Goal: Task Accomplishment & Management: Complete application form

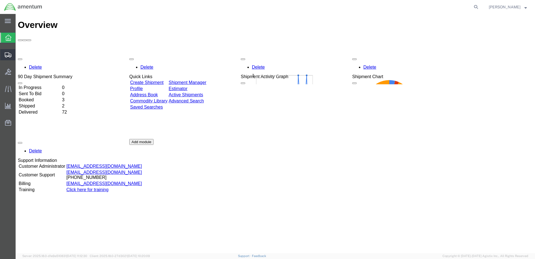
click at [0, 0] on span "Create Shipment" at bounding box center [0, 0] width 0 height 0
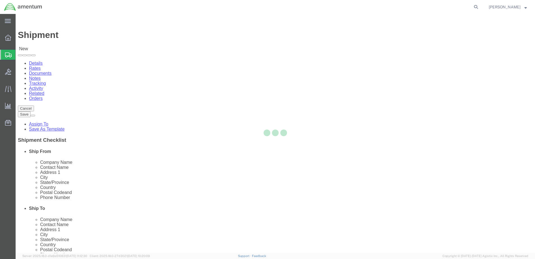
select select
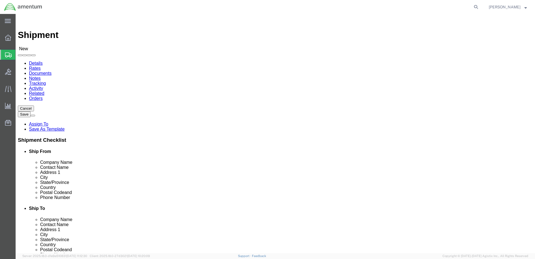
click input "text"
type input "Ronald Ritz"
click input "text"
type input "5733 Cleveland Street"
click input "text"
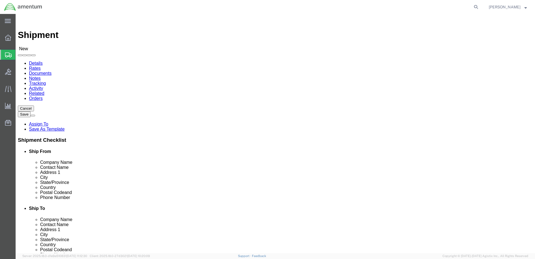
type input "Virginia Beach"
click input "text"
type input "23462"
click input "text"
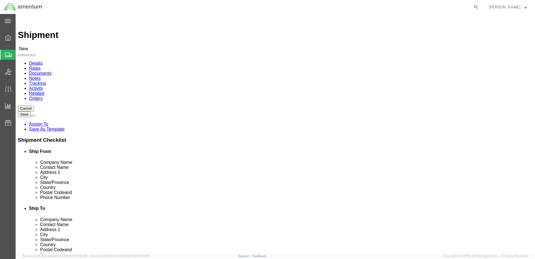
type input "5617231768"
select select "MYPROFILE"
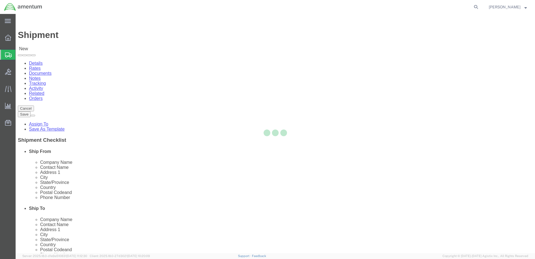
select select "FL"
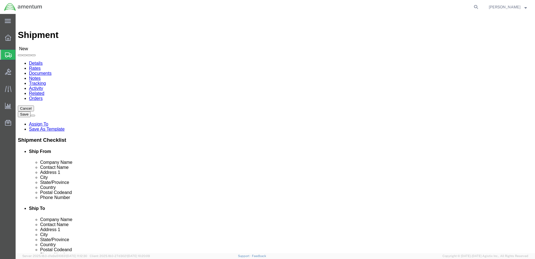
click input "text"
type input "R"
type input "Trent Bruner"
click input "text"
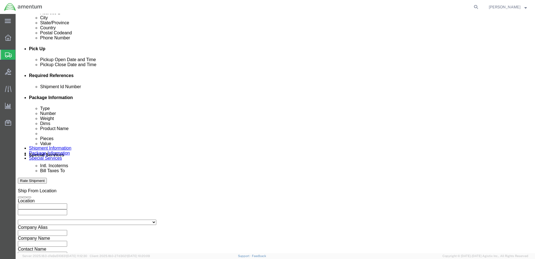
scroll to position [223, 0]
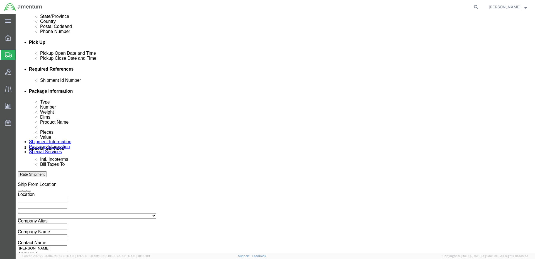
type input "561-671-2713"
click input "text"
type input "10SEPT2025"
click div "Shipment Id Number 10SEPT2025 Select Account Type Activity ID Airline Appointme…"
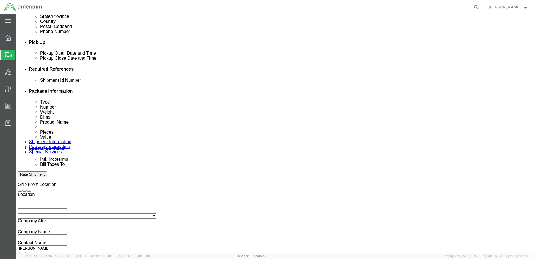
click button "Add reference"
click select "Select Account Type Activity ID Airline Appointment Number ASN Batch Request # …"
select select "DEPT"
click select "Select Account Type Activity ID Airline Appointment Number ASN Batch Request # …"
click input "text"
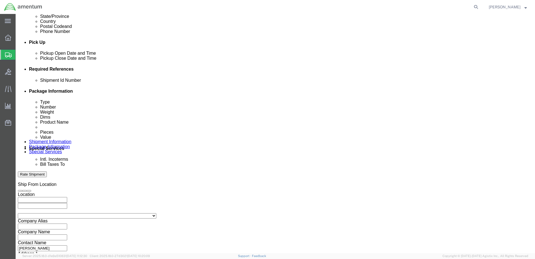
type input "AUTEC ISO TI 2025-023"
click button "Add reference"
click select "Select Account Type Activity ID Airline Appointment Number ASN Batch Request # …"
select select "PROJNUM"
click select "Select Account Type Activity ID Airline Appointment Number ASN Batch Request # …"
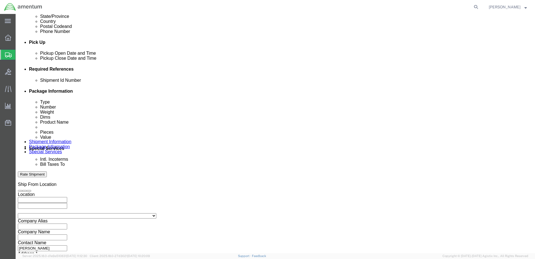
click input "text"
type input "4732.C0.03RJ.14090400.835E018"
click button "Continue"
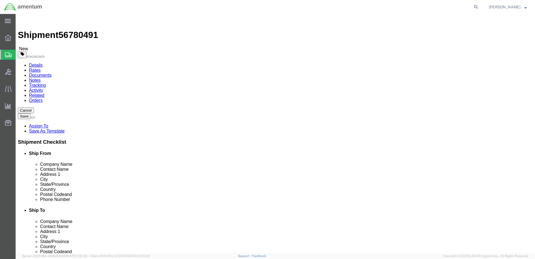
click select "Select BCK Boxes Bale(s) Basket(s) Bolt(s) Bottle(s) Buckets Bulk Bundle(s) Can…"
select select "CASE"
click select "Select BCK Boxes Bale(s) Basket(s) Bolt(s) Bottle(s) Buckets Bulk Bundle(s) Can…"
click input "text"
type input "32"
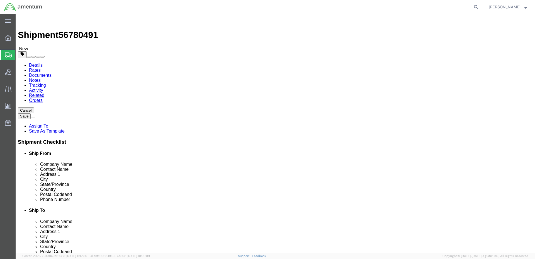
type input "21"
type input "12"
click input "0.00"
type input "0"
type input "30"
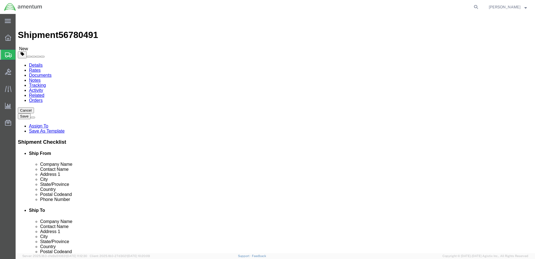
click link "Add Content"
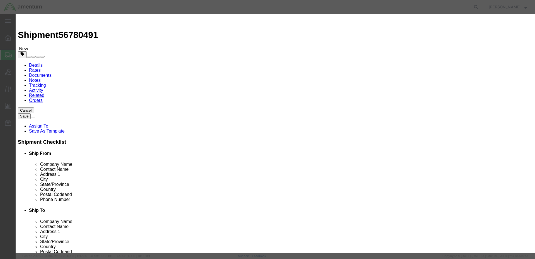
click input "text"
type input "Rope"
select select "USD"
type input "ALCOHOL"
type input "ISOPROPEL-ALCOHOL"
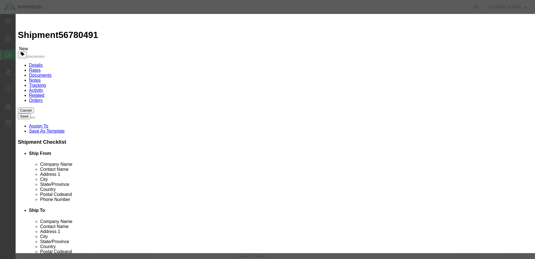
type input "ALCOHOL"
click input "text"
type input "1"
click input "text"
type input "50.00"
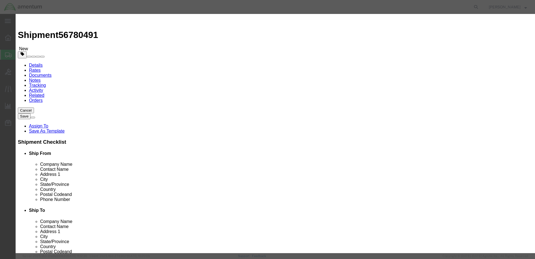
click button "Save & Close"
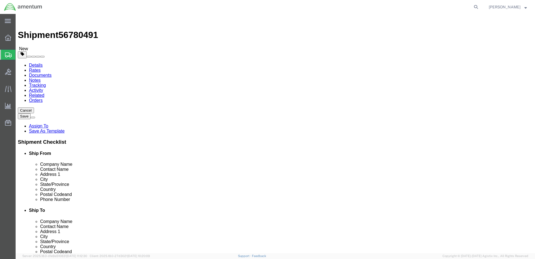
click link "Add Package"
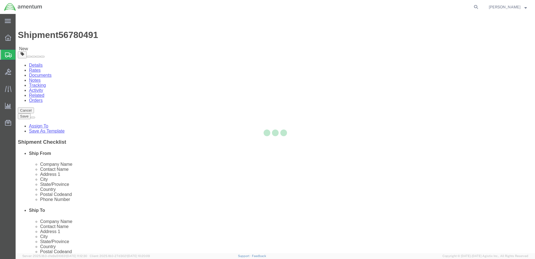
select select "CASE"
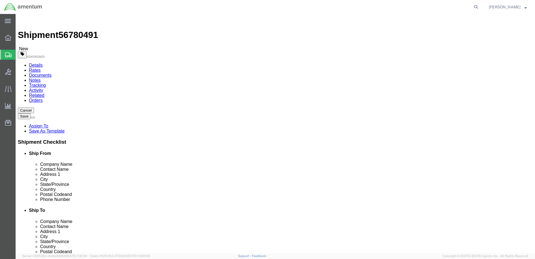
click select "Select BCK Boxes Bale(s) Basket(s) Bolt(s) Bottle(s) Buckets Bulk Bundle(s) Can…"
select select "CASE"
click select "Select BCK Boxes Bale(s) Basket(s) Bolt(s) Bottle(s) Buckets Bulk Bundle(s) Can…"
click input "text"
type input "25"
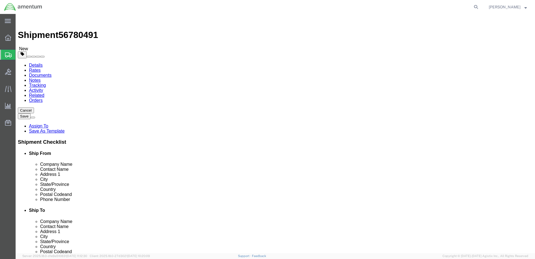
type input "20"
type input "9"
click input "0.00"
type input "0"
type input "17"
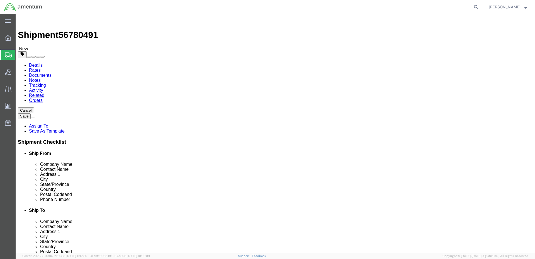
click link "Add Content"
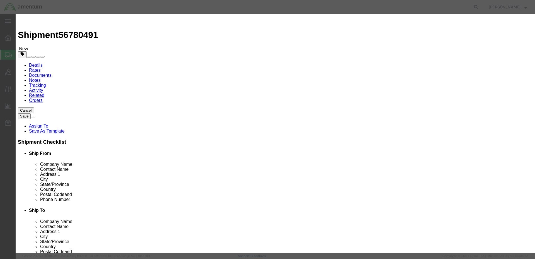
click input "text"
type input "3D Model"
click input "0"
type input "1"
click input "text"
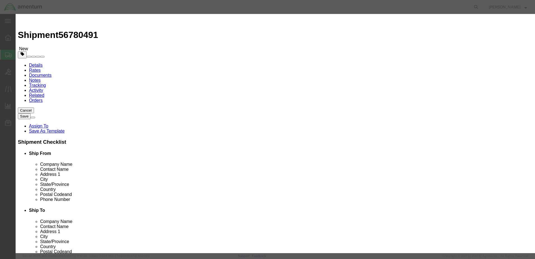
type input "500.00"
click button "Save & Close"
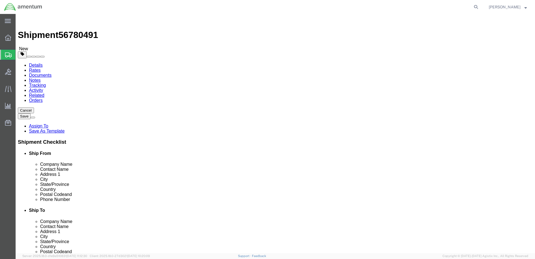
click button "Rate Shipment"
click link "Details"
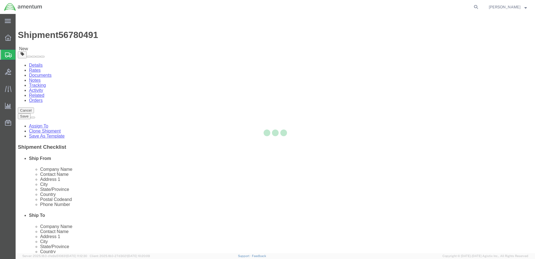
select select "53955"
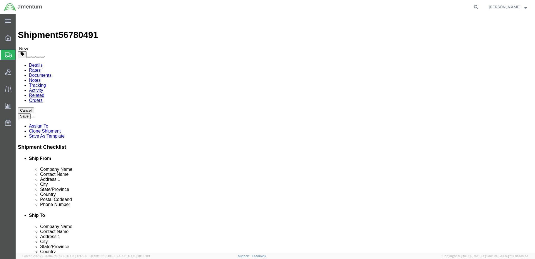
click input "text"
type input "Amentum"
click div "Ship To Location"
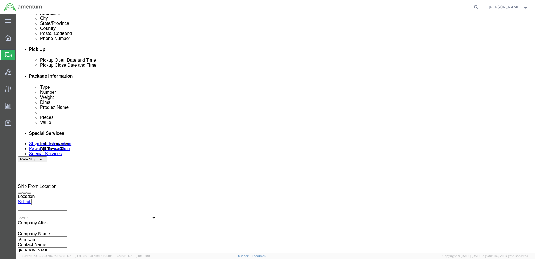
scroll to position [240, 0]
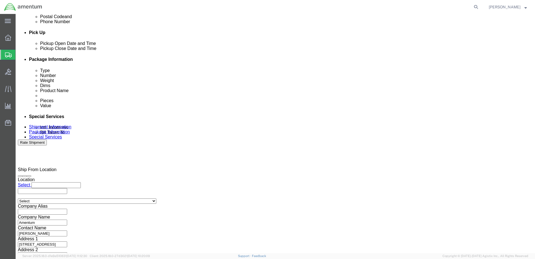
click button "Continue"
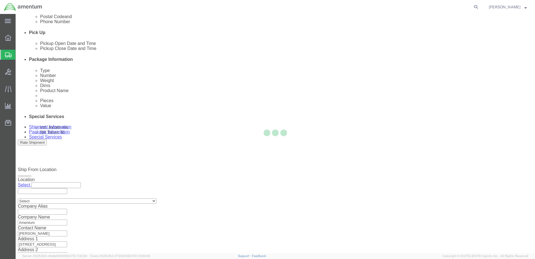
scroll to position [0, 0]
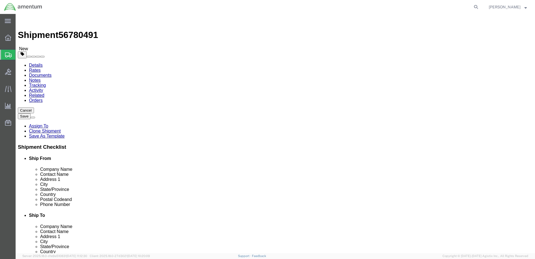
click button "Rate Shipment"
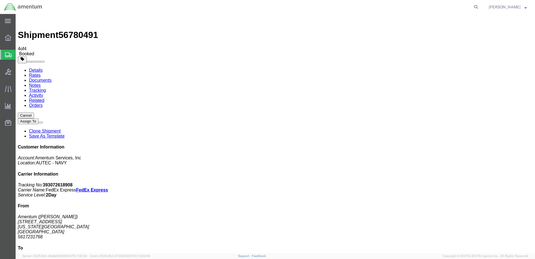
drag, startPoint x: 483, startPoint y: 87, endPoint x: 457, endPoint y: 88, distance: 25.9
click at [457, 182] on p "Tracking No: 393072618908 Carrier Name: FedEx Express FedEx Express Service Lev…" at bounding box center [275, 189] width 515 height 15
copy b "393072618908"
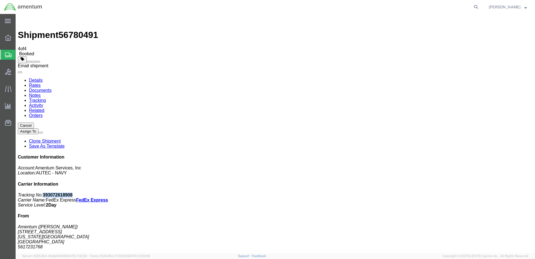
click at [38, 62] on span at bounding box center [38, 62] width 0 height 0
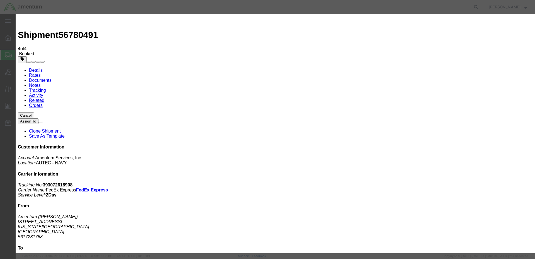
type input "r"
